Goal: Transaction & Acquisition: Purchase product/service

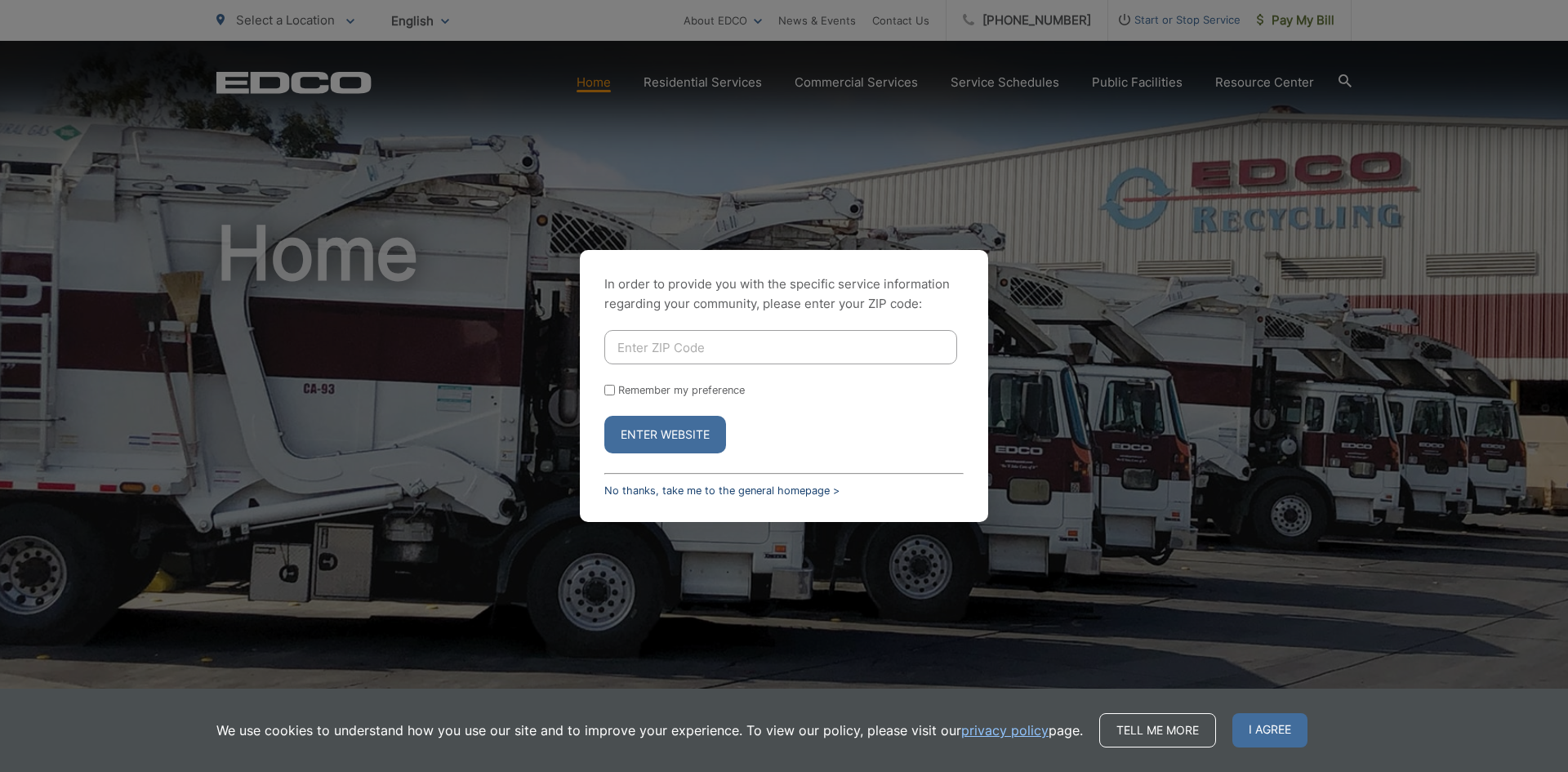
click at [732, 496] on link "No thanks, take me to the general homepage >" at bounding box center [722, 490] width 235 height 12
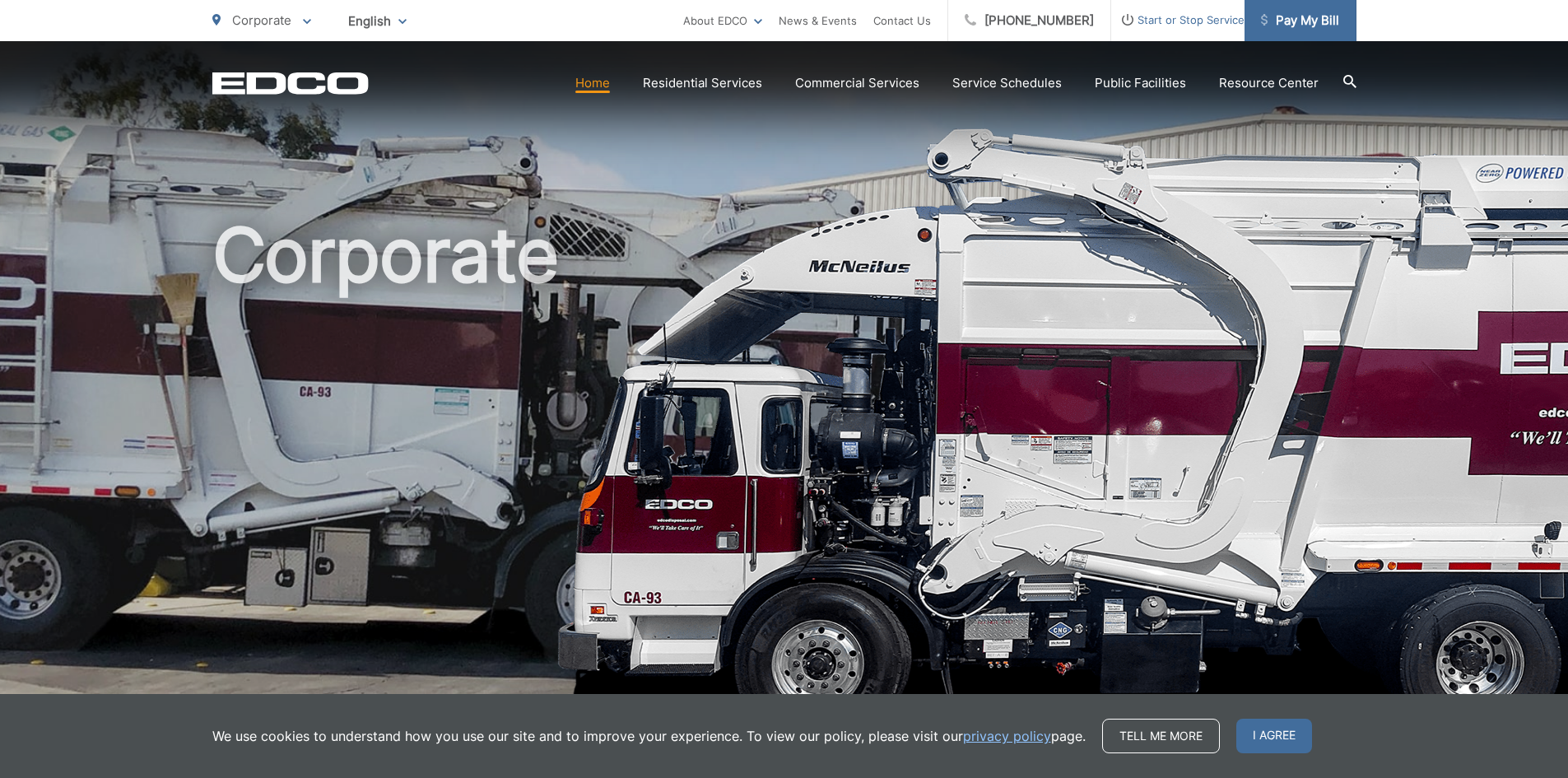
drag, startPoint x: 1308, startPoint y: 18, endPoint x: 1296, endPoint y: 22, distance: 12.6
click at [1308, 18] on span "Pay My Bill" at bounding box center [1300, 21] width 78 height 20
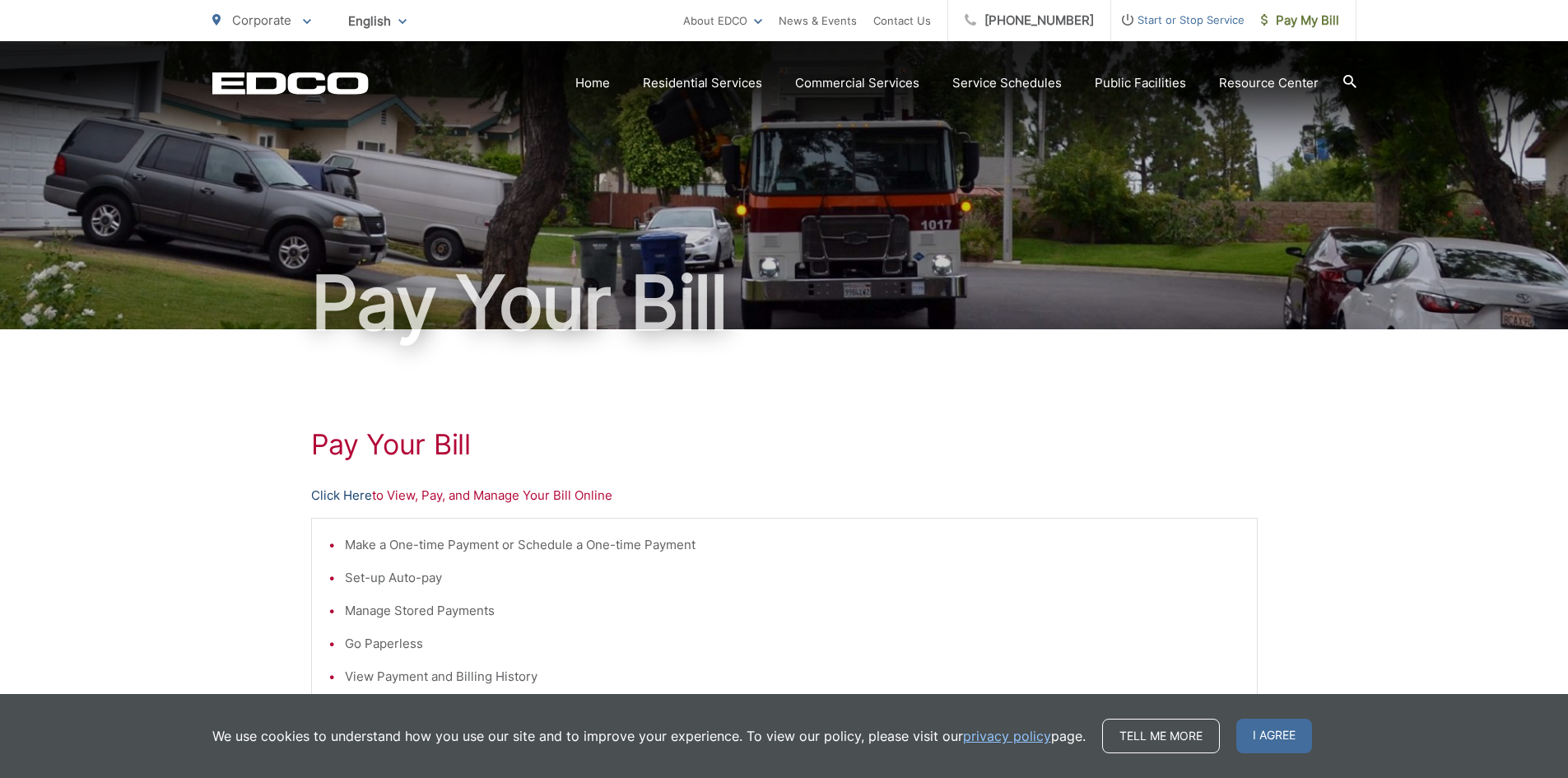
click at [334, 490] on link "Click Here" at bounding box center [342, 496] width 61 height 20
